Goal: Task Accomplishment & Management: Use online tool/utility

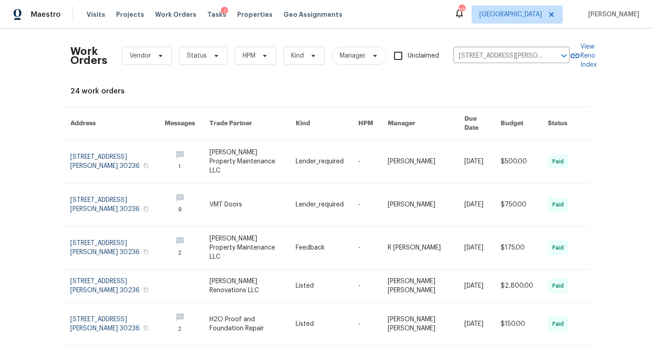
click at [221, 15] on div "1" at bounding box center [224, 11] width 7 height 9
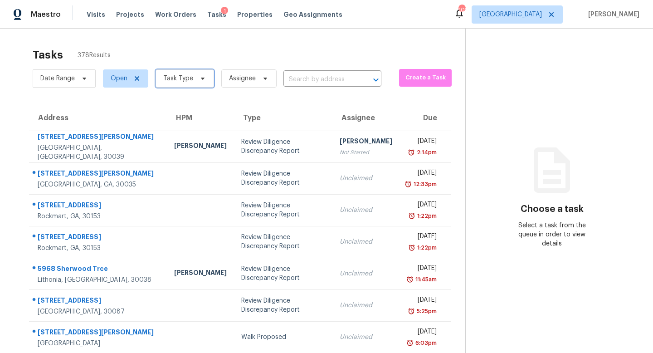
click at [187, 79] on span "Task Type" at bounding box center [178, 78] width 30 height 9
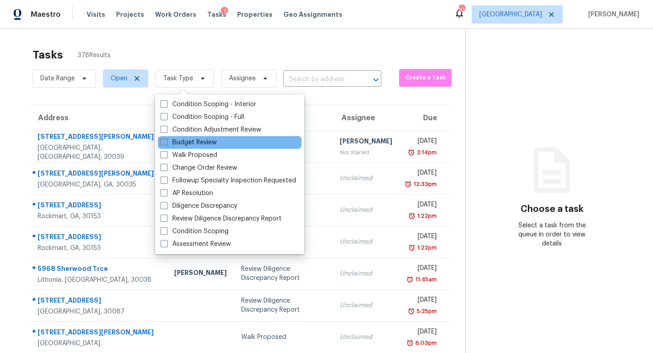
click at [186, 138] on label "Budget Review" at bounding box center [189, 142] width 56 height 9
click at [166, 138] on input "Budget Review" at bounding box center [164, 141] width 6 height 6
checkbox input "true"
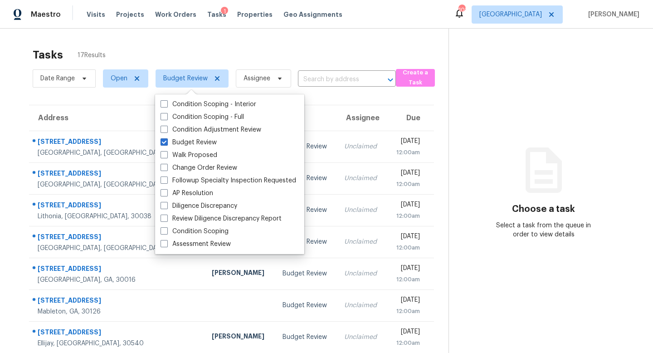
click at [236, 43] on div "Tasks 17 Results" at bounding box center [241, 55] width 416 height 24
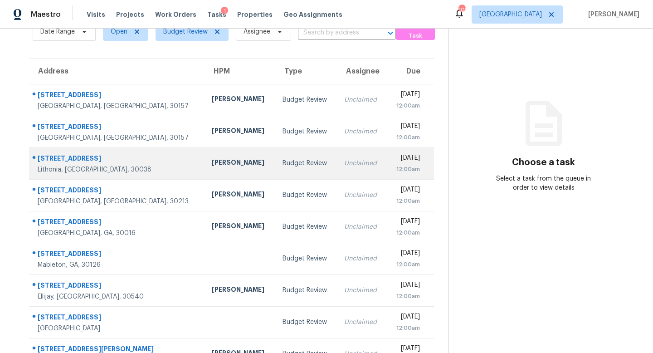
scroll to position [46, 0]
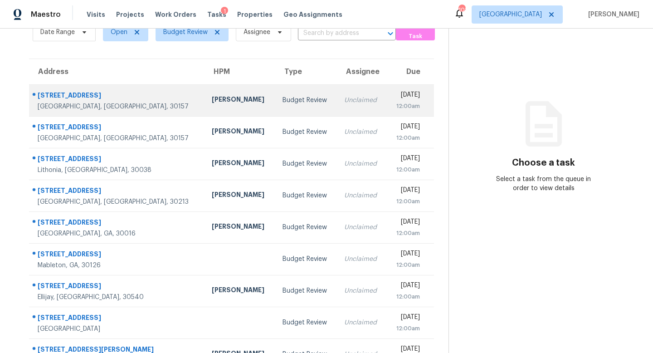
click at [344, 99] on div "Unclaimed" at bounding box center [361, 100] width 35 height 9
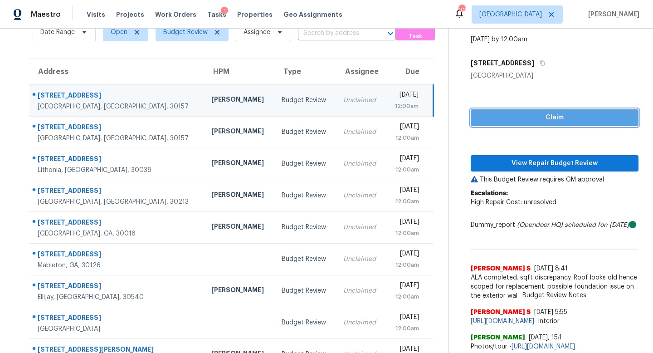
click at [487, 117] on span "Claim" at bounding box center [554, 117] width 153 height 11
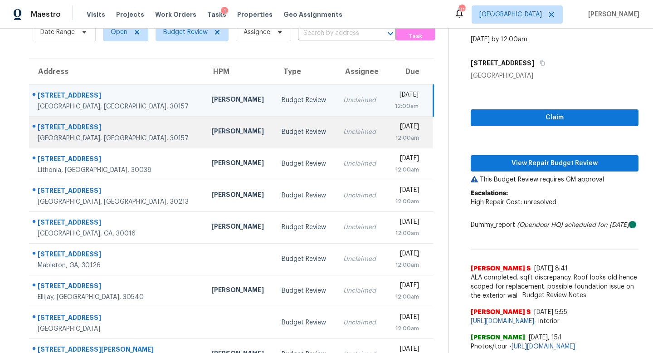
click at [386, 117] on td "[DATE] 12:00am" at bounding box center [410, 132] width 48 height 32
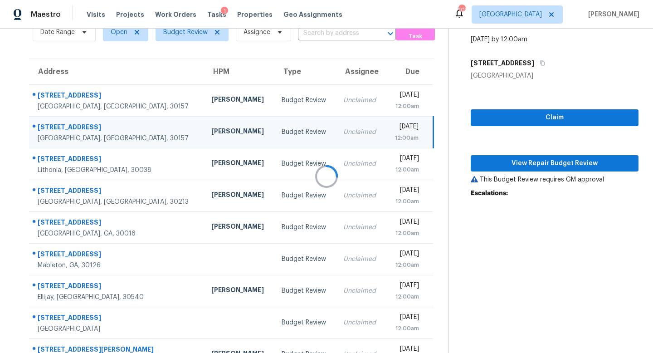
click at [490, 125] on div at bounding box center [326, 176] width 653 height 353
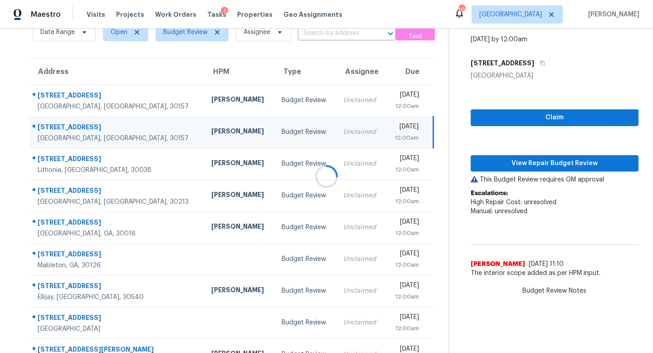
click at [490, 114] on div at bounding box center [326, 176] width 653 height 353
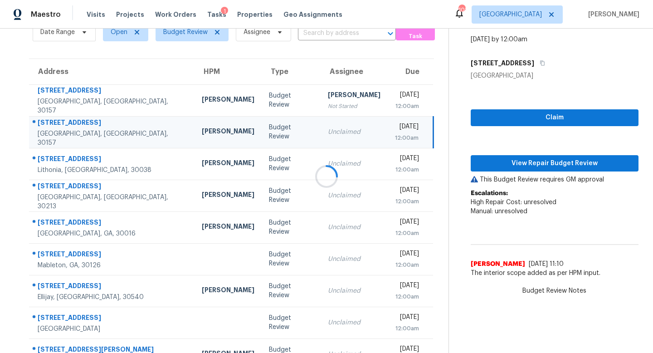
click at [553, 119] on div at bounding box center [326, 176] width 653 height 353
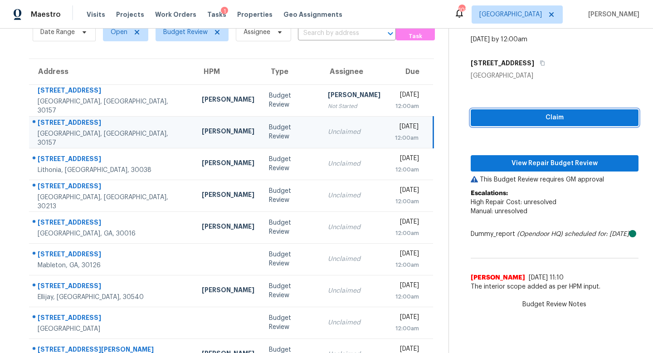
click at [553, 119] on span "Claim" at bounding box center [554, 117] width 153 height 11
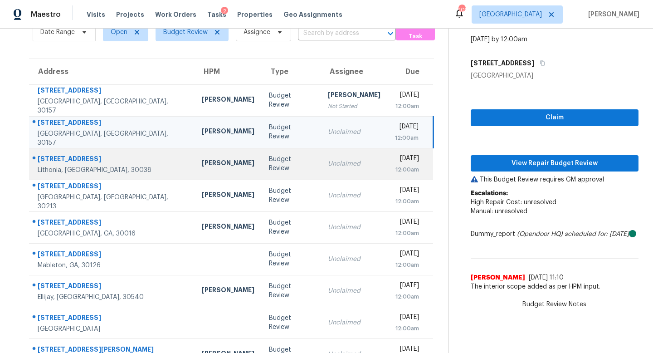
click at [388, 166] on td "[DATE] 12:00am" at bounding box center [411, 164] width 46 height 32
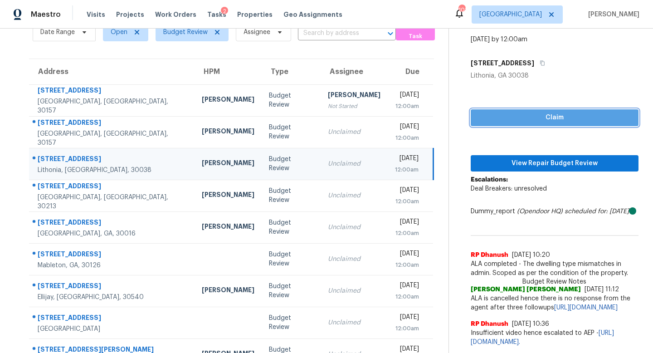
click at [531, 123] on button "Claim" at bounding box center [555, 117] width 168 height 17
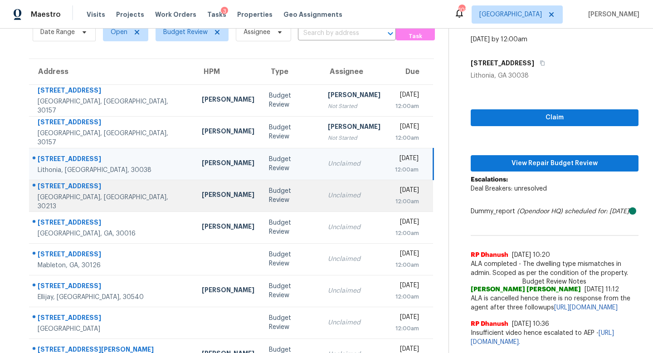
click at [321, 202] on td "Unclaimed" at bounding box center [354, 196] width 67 height 32
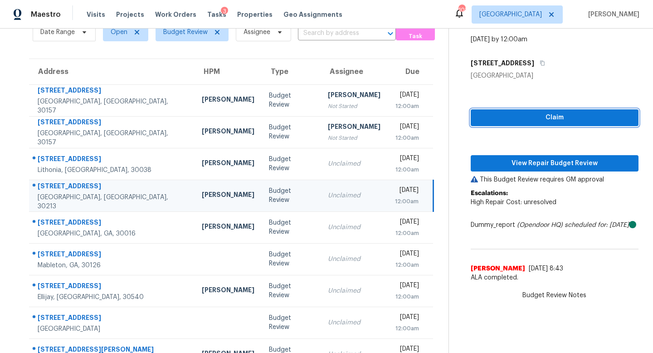
click at [536, 123] on button "Claim" at bounding box center [555, 117] width 168 height 17
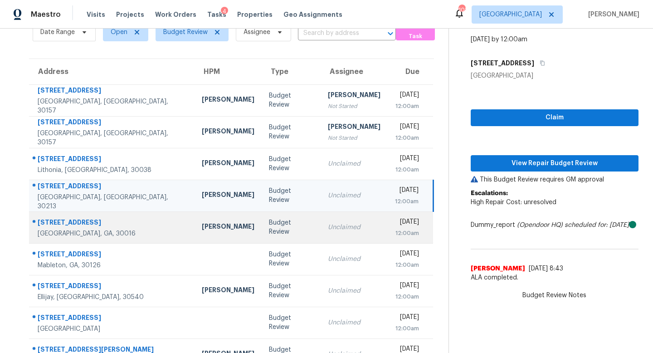
click at [321, 237] on td "Unclaimed" at bounding box center [354, 227] width 67 height 32
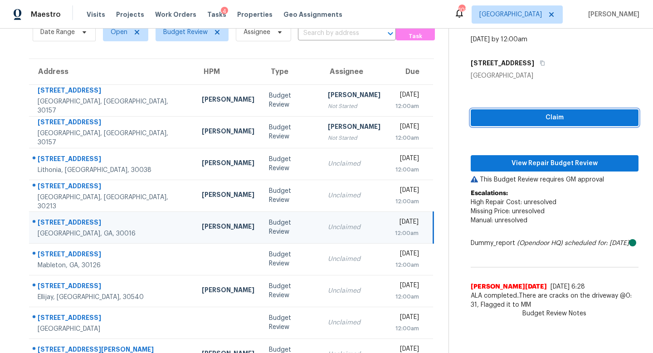
click at [557, 122] on span "Claim" at bounding box center [554, 117] width 153 height 11
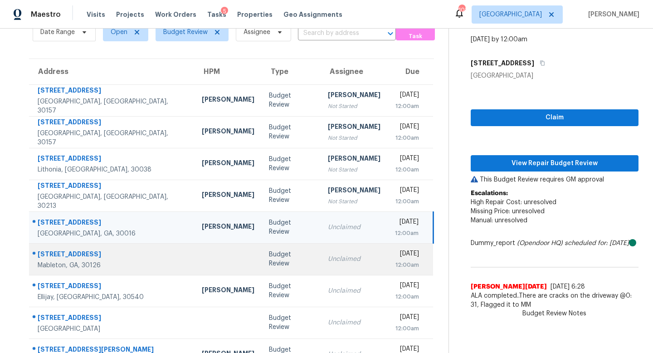
click at [328, 261] on div "Unclaimed" at bounding box center [354, 258] width 53 height 9
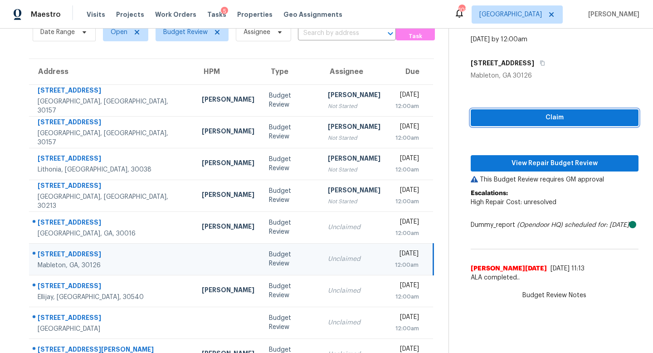
click at [531, 120] on span "Claim" at bounding box center [554, 117] width 153 height 11
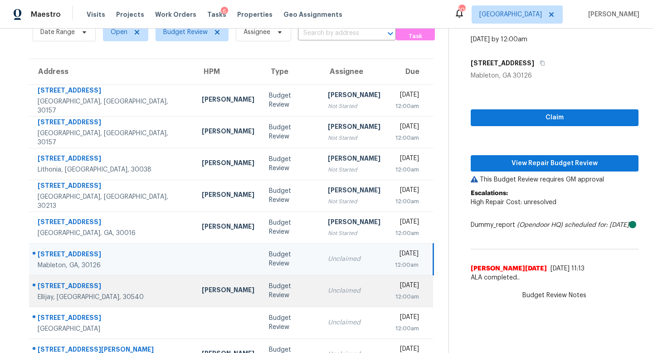
click at [328, 292] on div "Unclaimed" at bounding box center [354, 290] width 53 height 9
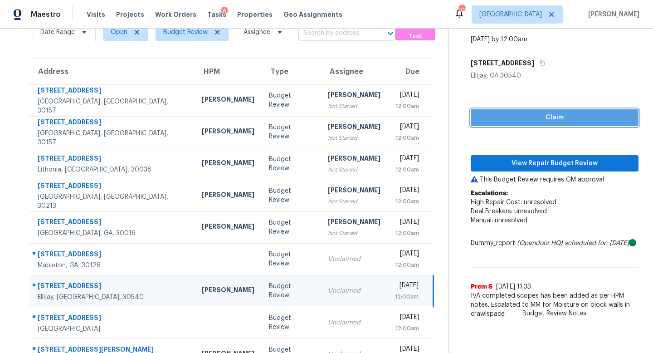
click at [543, 120] on span "Claim" at bounding box center [554, 117] width 153 height 11
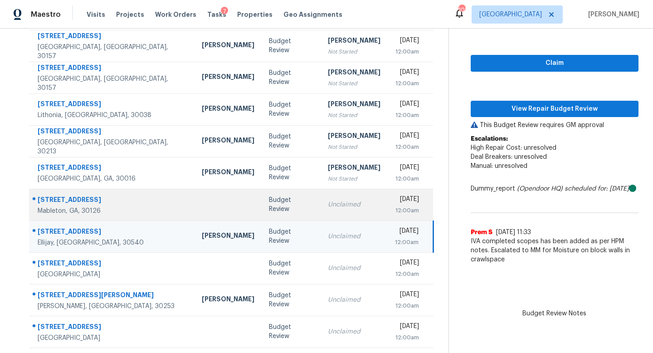
scroll to position [107, 0]
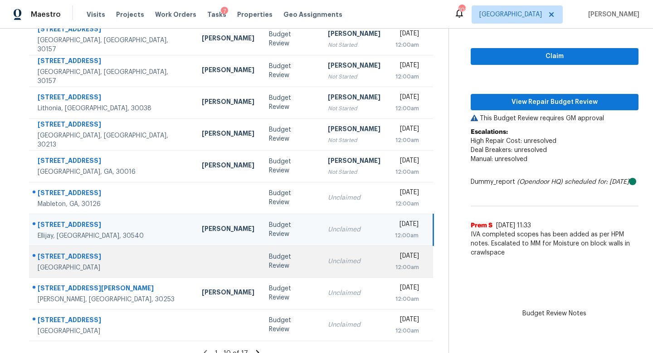
click at [328, 262] on div "Unclaimed" at bounding box center [354, 261] width 53 height 9
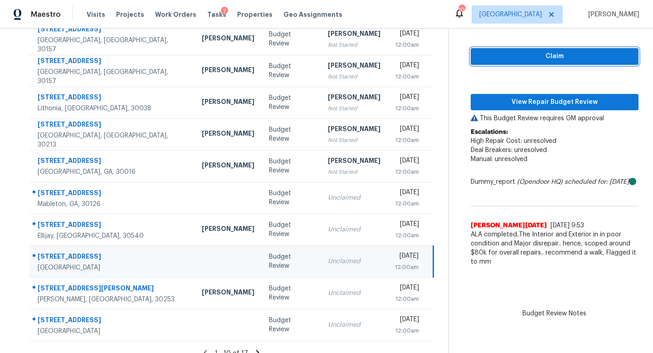
click at [554, 61] on span "Claim" at bounding box center [554, 56] width 153 height 11
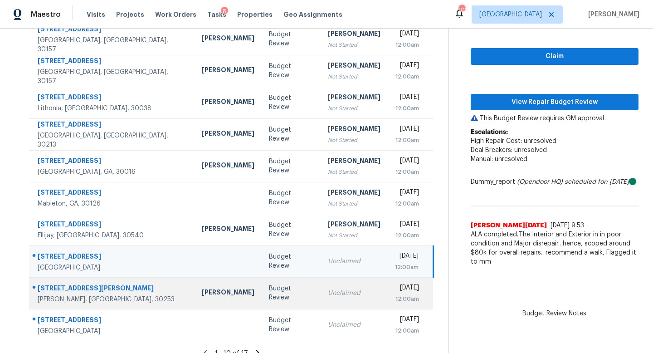
click at [337, 287] on td "Unclaimed" at bounding box center [354, 293] width 67 height 32
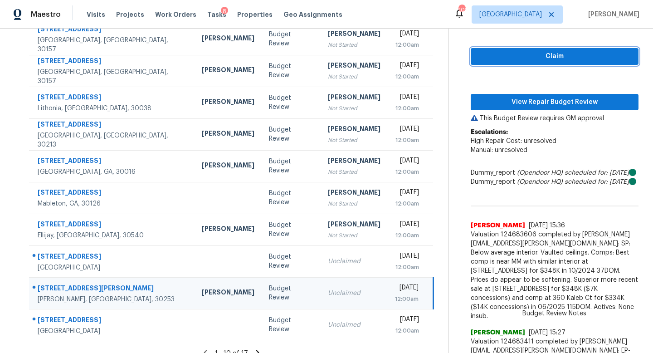
click at [545, 55] on span "Claim" at bounding box center [554, 56] width 153 height 11
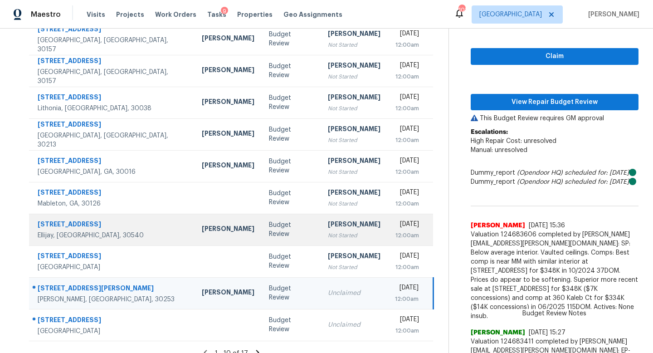
scroll to position [0, 0]
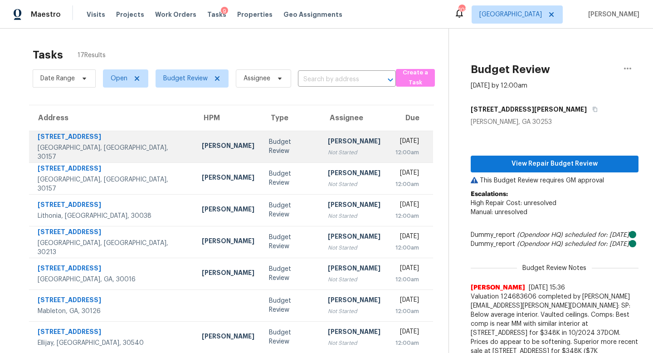
click at [328, 148] on div "Not Started" at bounding box center [354, 152] width 53 height 9
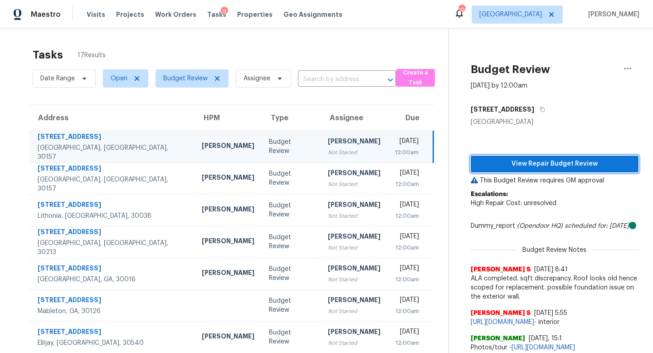
click at [502, 167] on span "View Repair Budget Review" at bounding box center [554, 163] width 153 height 11
